Goal: Task Accomplishment & Management: Manage account settings

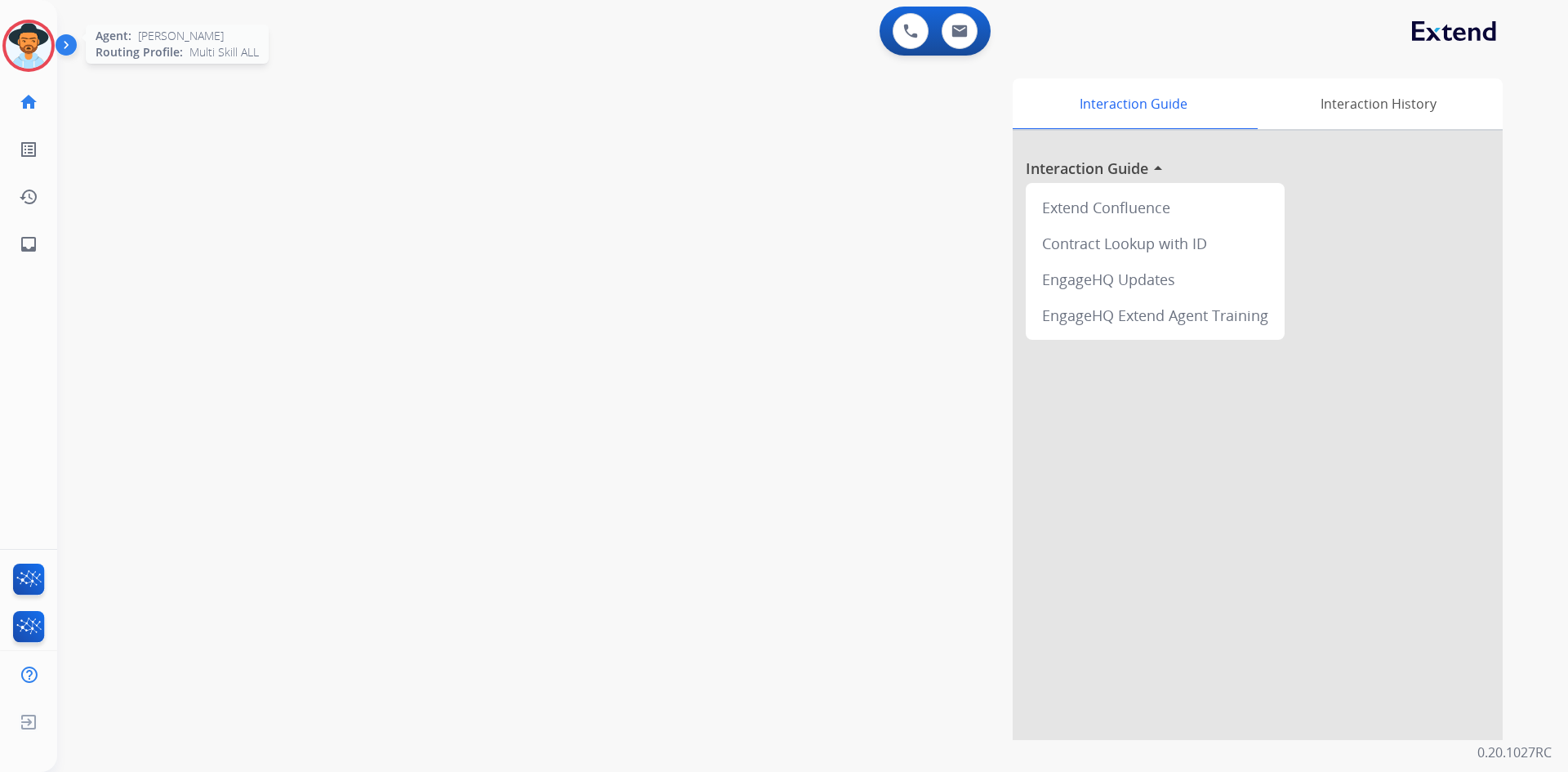
click at [13, 47] on img at bounding box center [29, 46] width 46 height 46
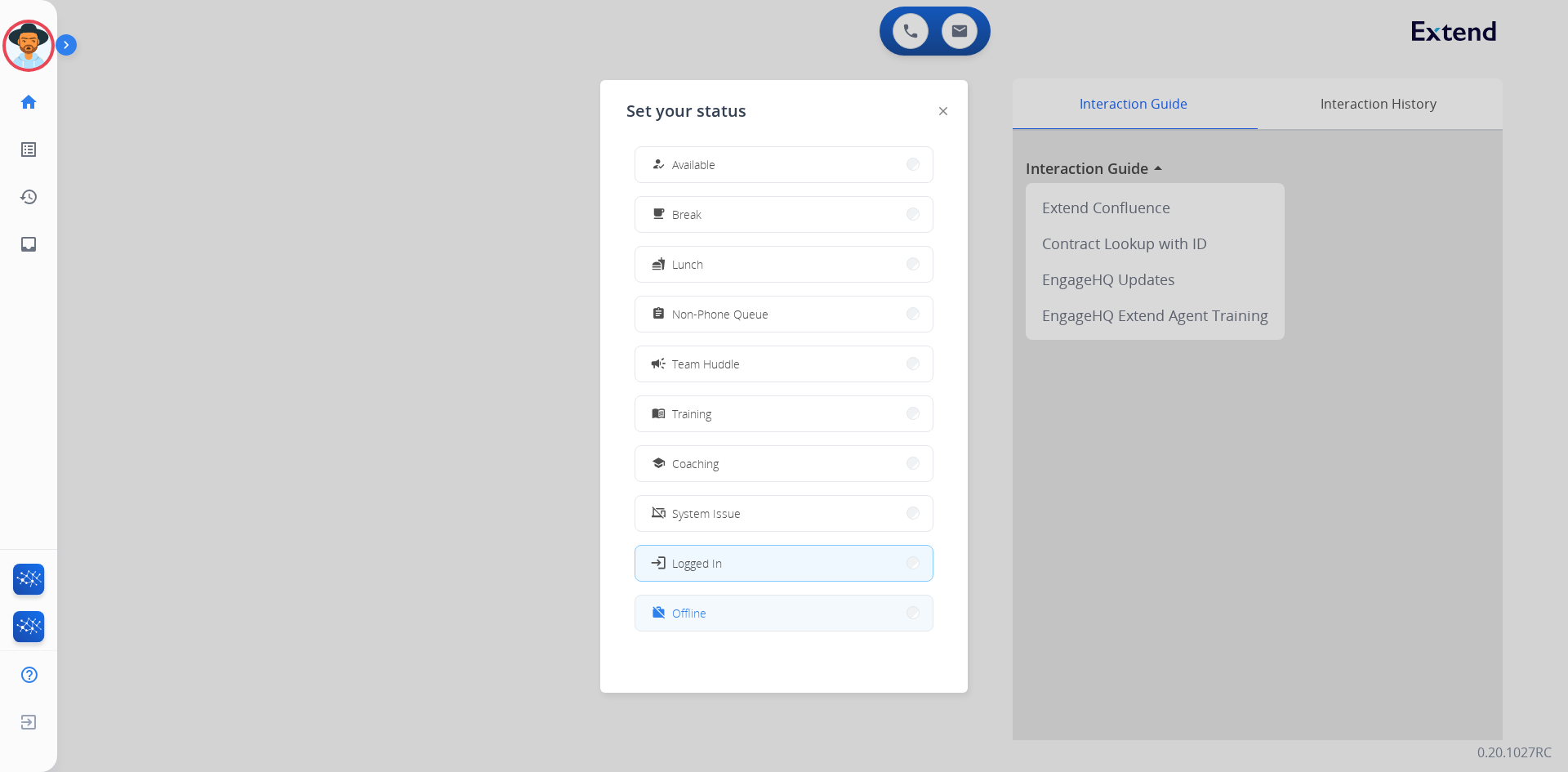
scroll to position [5, 0]
click at [786, 600] on button "work_off Offline" at bounding box center [784, 612] width 297 height 35
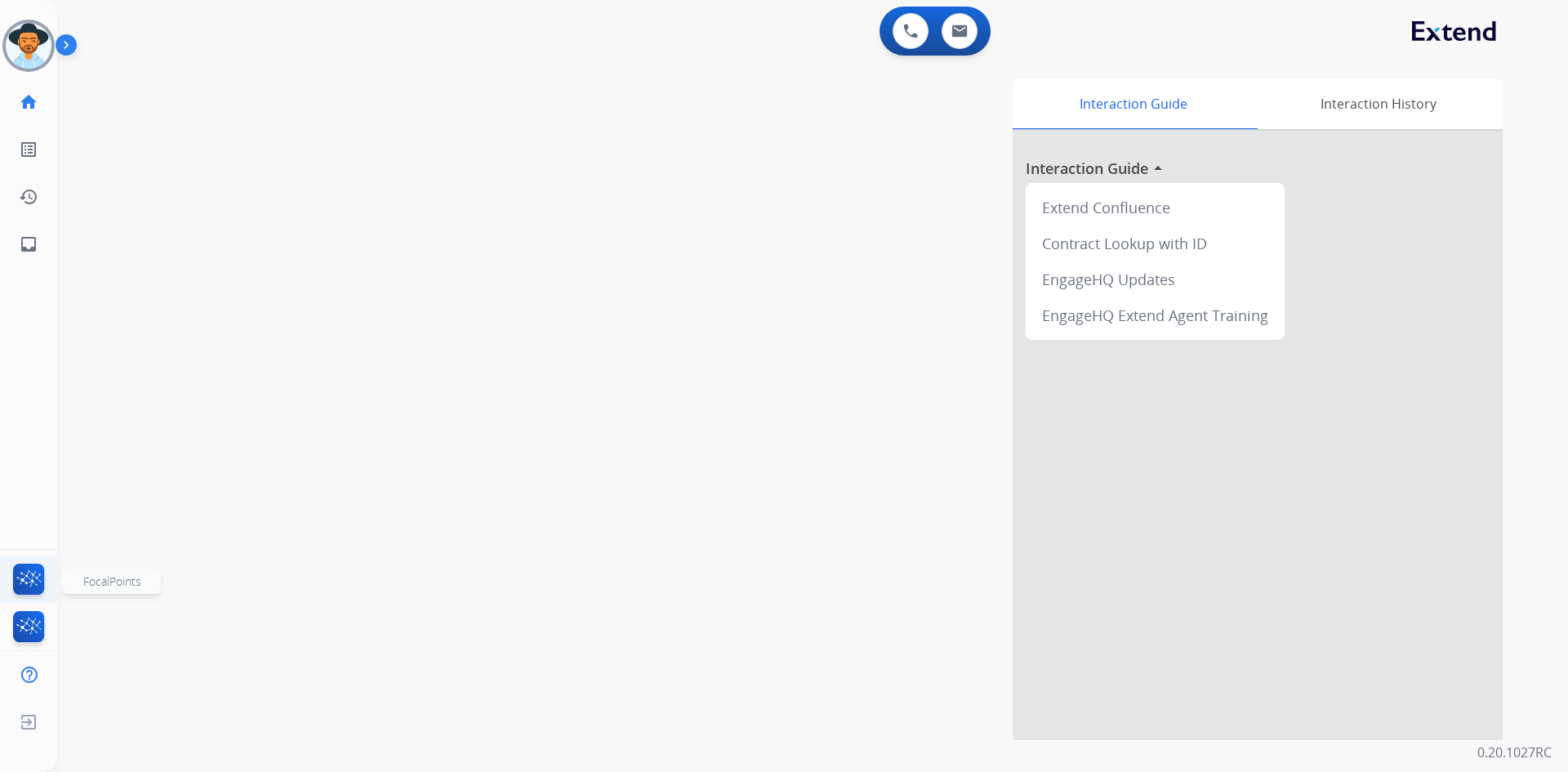
click at [29, 575] on img at bounding box center [29, 582] width 38 height 38
